Goal: Task Accomplishment & Management: Use online tool/utility

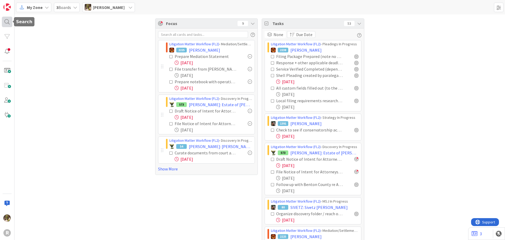
click at [8, 23] on div at bounding box center [7, 22] width 11 height 11
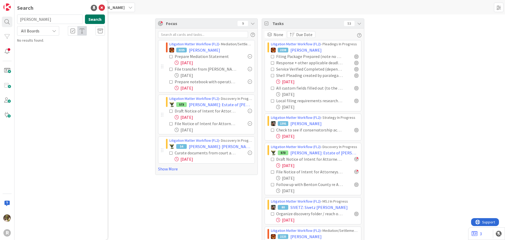
type input "[PERSON_NAME]"
click at [95, 18] on button "Search" at bounding box center [95, 18] width 20 height 9
click at [59, 49] on link "Litigation Matter Workflow (FL2) › Pleadings In Progress 1933 AZEVEDO , Dolores" at bounding box center [60, 44] width 93 height 13
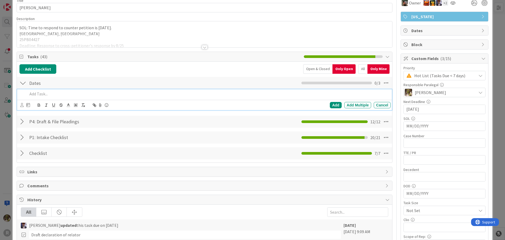
click at [56, 95] on p at bounding box center [208, 94] width 361 height 6
click at [42, 94] on p "TRIAL: dECEMBER 15-16" at bounding box center [208, 94] width 361 height 6
drag, startPoint x: 58, startPoint y: 94, endPoint x: 41, endPoint y: 95, distance: 17.4
click at [41, 95] on p "TRIAL: dECEMBER 15-16" at bounding box center [208, 94] width 361 height 6
click at [22, 104] on icon at bounding box center [21, 105] width 3 height 4
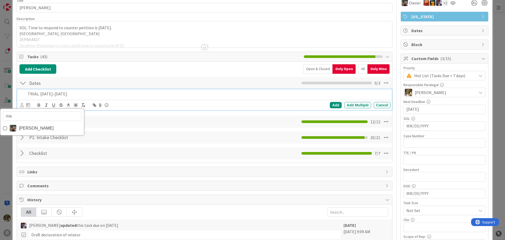
type input "max"
click at [36, 126] on span "Max Whittington" at bounding box center [36, 128] width 35 height 8
click at [26, 105] on div "max Max Whittington" at bounding box center [25, 105] width 11 height 6
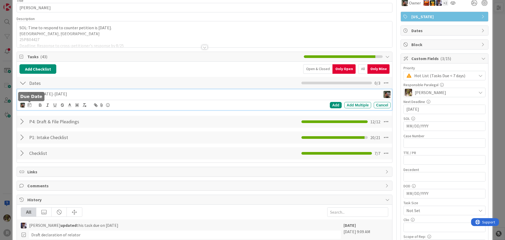
click at [28, 104] on icon at bounding box center [30, 105] width 4 height 4
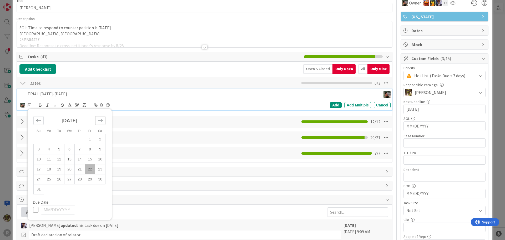
click at [103, 121] on icon "Move forward to switch to the next month." at bounding box center [100, 120] width 5 height 5
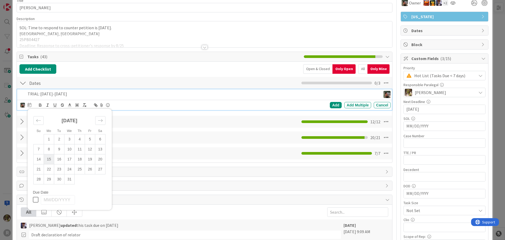
click at [50, 158] on td "15" at bounding box center [49, 159] width 10 height 10
click at [330, 105] on div "Add" at bounding box center [336, 105] width 12 height 6
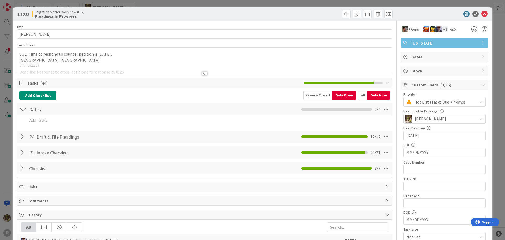
click at [202, 72] on div at bounding box center [205, 73] width 6 height 4
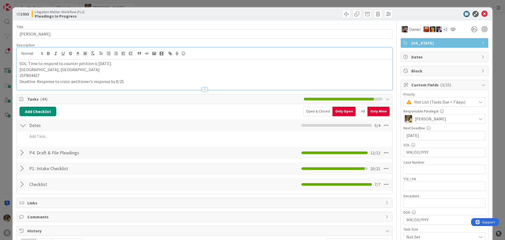
click at [132, 81] on p "Deadline: Response to cross-petitioner's response by 8/25" at bounding box center [204, 81] width 370 height 6
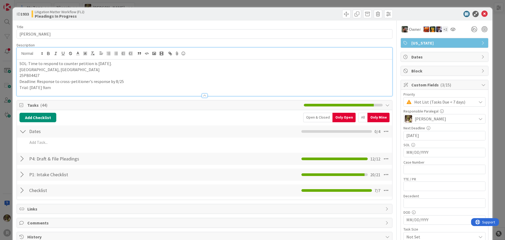
click at [203, 95] on div at bounding box center [205, 95] width 6 height 4
